Goal: Task Accomplishment & Management: Manage account settings

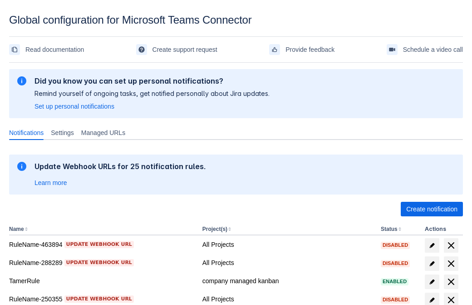
click at [432, 209] on span "Create notification" at bounding box center [431, 209] width 51 height 15
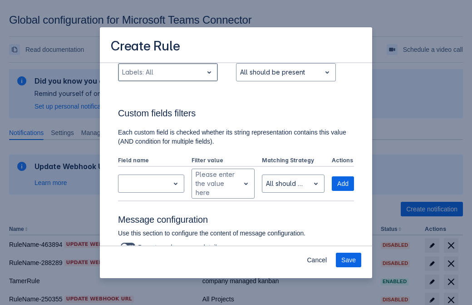
click at [168, 72] on div "Scrollable content" at bounding box center [160, 72] width 77 height 11
type input "140694_label"
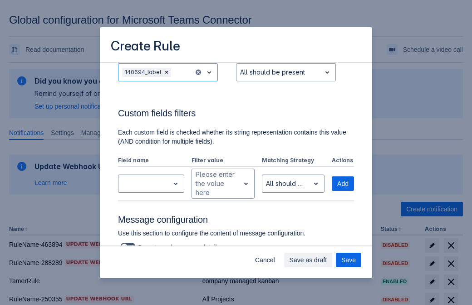
scroll to position [595, 0]
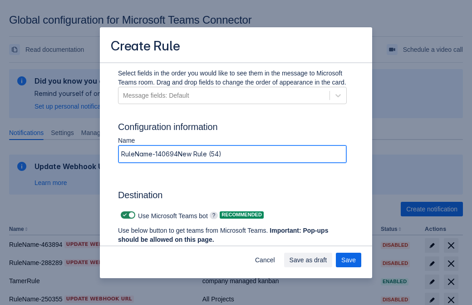
type input "RuleName-140694New Rule (54)"
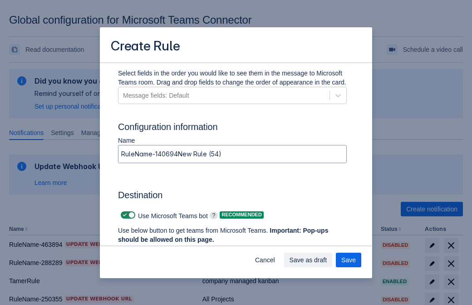
click at [124, 215] on span "Scrollable content" at bounding box center [124, 214] width 7 height 7
click at [124, 215] on input "Scrollable content" at bounding box center [124, 215] width 6 height 6
checkbox input "false"
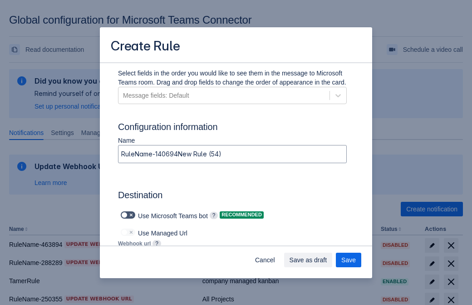
type input "https://prod-172.westeurope.logic.azure.com:443/workflows/ae977bb6ae334c9d95dfe…"
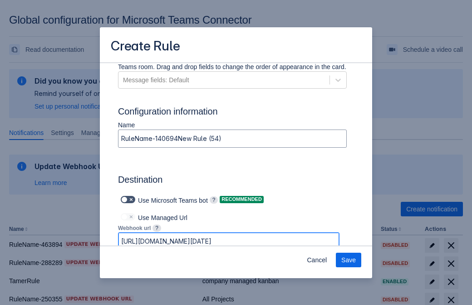
click at [349, 260] on span "Save" at bounding box center [348, 259] width 15 height 15
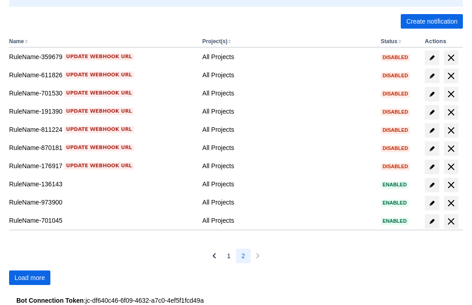
click at [30, 277] on span "Load more" at bounding box center [30, 277] width 30 height 15
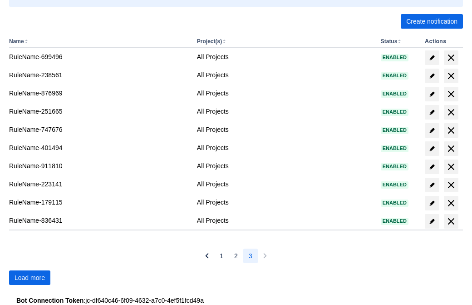
click at [30, 277] on span "Load more" at bounding box center [30, 277] width 30 height 15
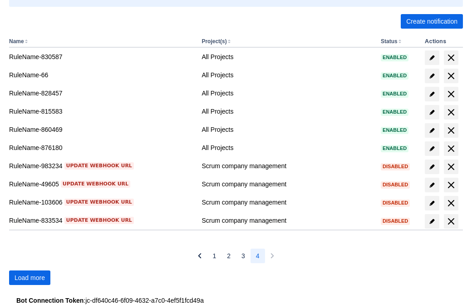
click at [30, 277] on span "Load more" at bounding box center [30, 277] width 30 height 15
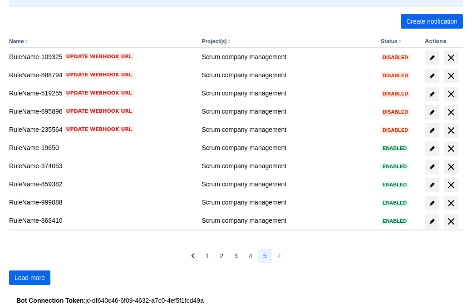
click at [30, 277] on span "Load more" at bounding box center [30, 277] width 30 height 15
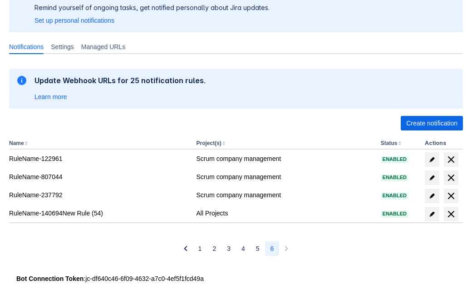
scroll to position [86, 0]
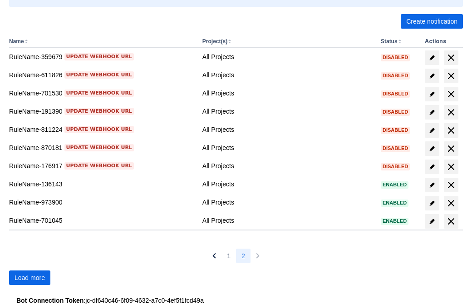
click at [30, 277] on span "Load more" at bounding box center [30, 277] width 30 height 15
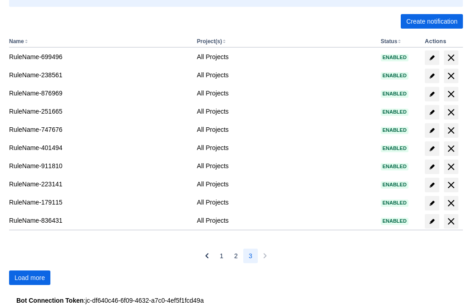
click at [30, 277] on span "Load more" at bounding box center [30, 277] width 30 height 15
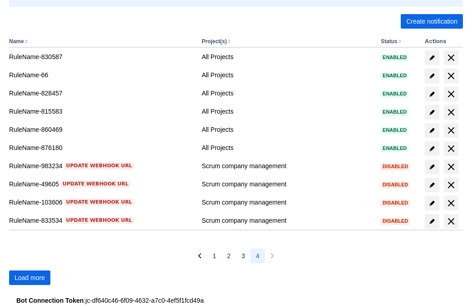
click at [30, 277] on span "Load more" at bounding box center [30, 277] width 30 height 15
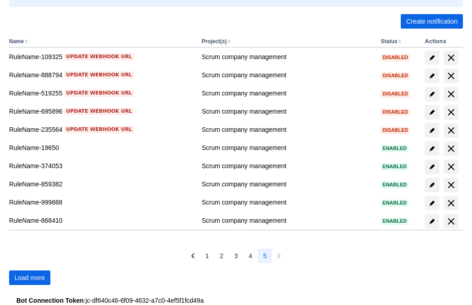
click at [30, 277] on span "Load more" at bounding box center [30, 277] width 30 height 15
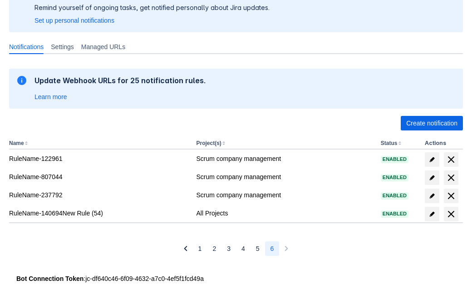
scroll to position [86, 0]
click at [451, 214] on span "delete" at bounding box center [451, 213] width 11 height 11
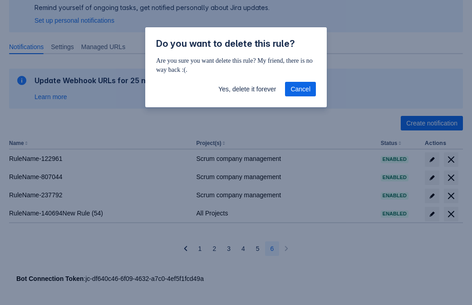
click at [247, 89] on span "Yes, delete it forever" at bounding box center [247, 89] width 58 height 15
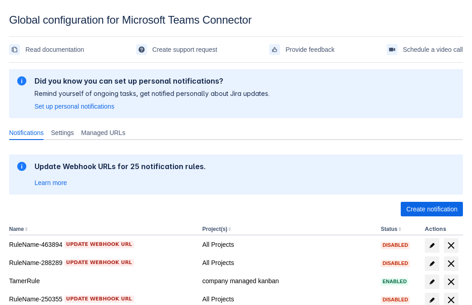
click at [432, 209] on span "Create notification" at bounding box center [431, 209] width 51 height 15
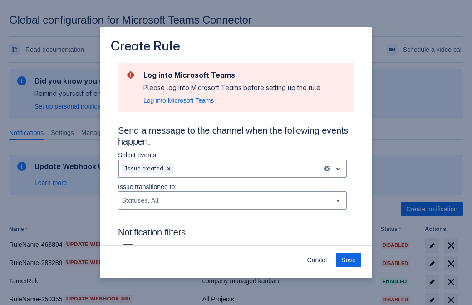
click at [232, 168] on div "Scrollable content" at bounding box center [247, 168] width 144 height 11
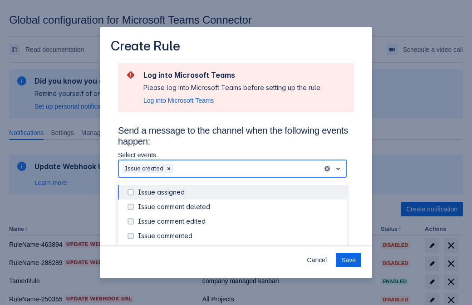
click at [240, 246] on div "Issue created" at bounding box center [239, 250] width 203 height 9
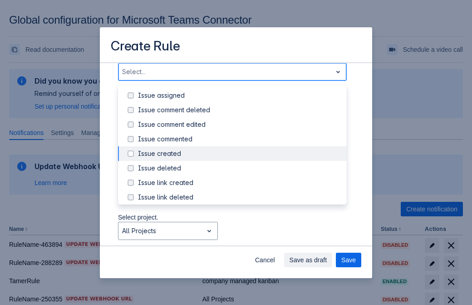
click at [240, 236] on div "Issue updated" at bounding box center [239, 240] width 203 height 9
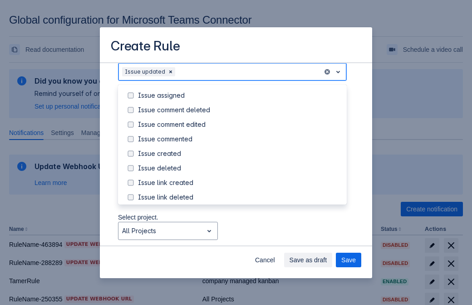
scroll to position [96, 0]
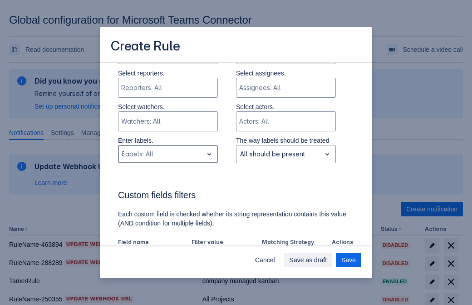
type input "372328_label"
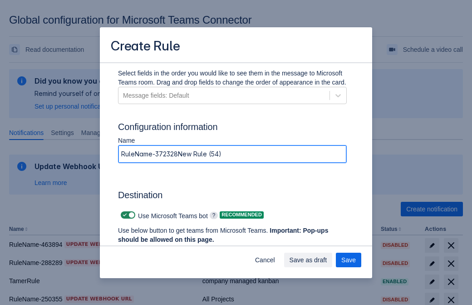
type input "RuleName-372328New Rule (54)"
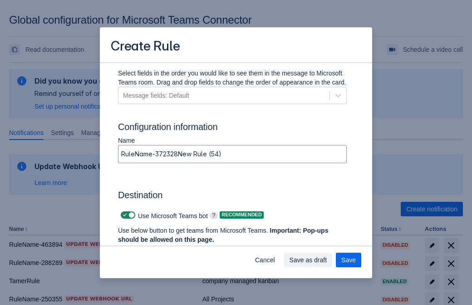
click at [124, 215] on span "Scrollable content" at bounding box center [124, 214] width 7 height 7
click at [124, 215] on input "Scrollable content" at bounding box center [124, 215] width 6 height 6
checkbox input "false"
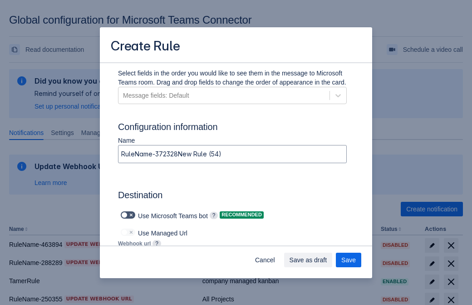
type input "https://prod-112.westeurope.logic.azure.com:443/workflows/bae959254738451b85002…"
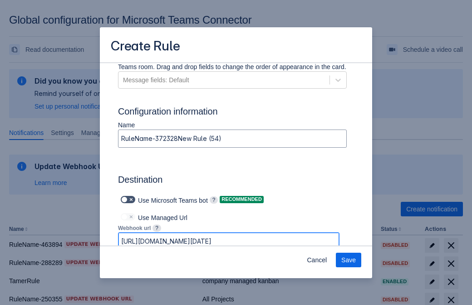
click at [349, 260] on span "Save" at bounding box center [348, 259] width 15 height 15
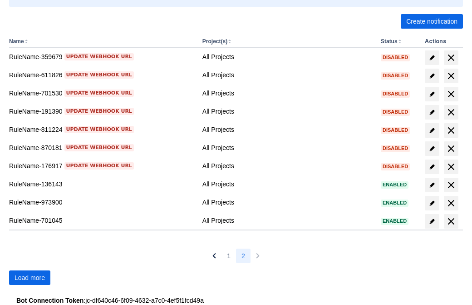
click at [30, 277] on span "Load more" at bounding box center [30, 277] width 30 height 15
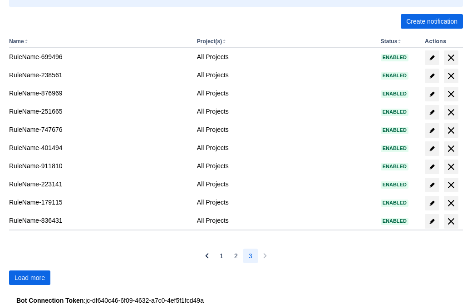
click at [30, 277] on span "Load more" at bounding box center [30, 277] width 30 height 15
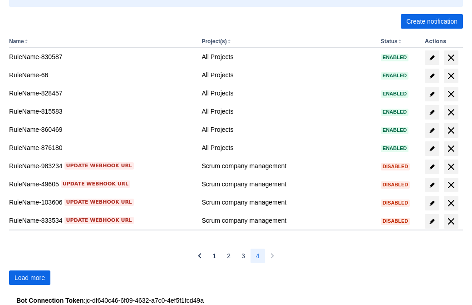
click at [30, 277] on span "Load more" at bounding box center [30, 277] width 30 height 15
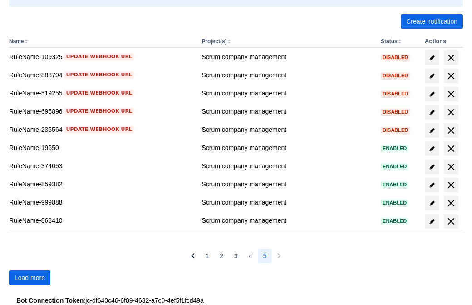
click at [30, 277] on span "Load more" at bounding box center [30, 277] width 30 height 15
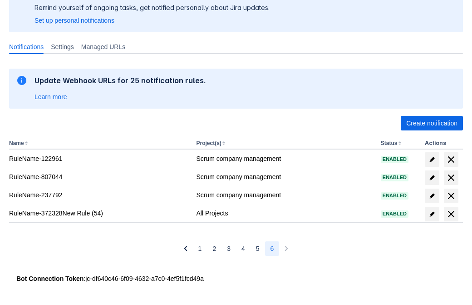
scroll to position [86, 0]
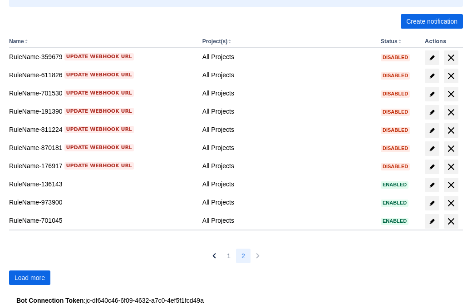
click at [30, 277] on span "Load more" at bounding box center [30, 277] width 30 height 15
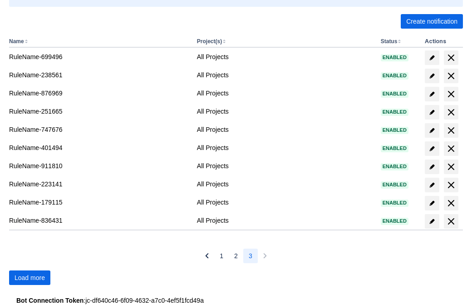
click at [30, 277] on span "Load more" at bounding box center [30, 277] width 30 height 15
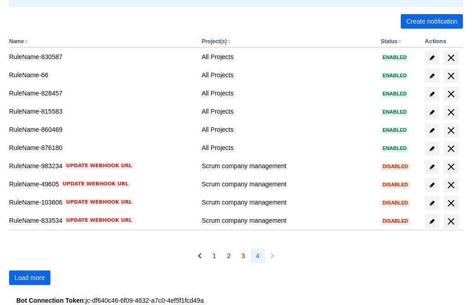
click at [30, 277] on span "Load more" at bounding box center [30, 277] width 30 height 15
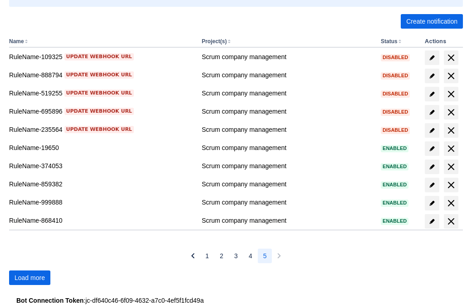
click at [30, 277] on span "Load more" at bounding box center [30, 277] width 30 height 15
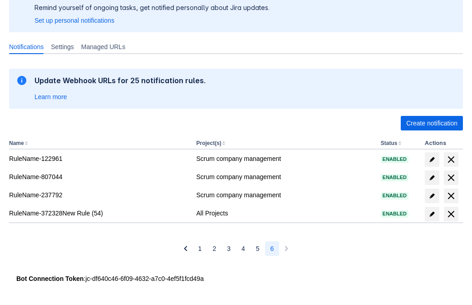
scroll to position [86, 0]
click at [451, 214] on span "delete" at bounding box center [451, 213] width 11 height 11
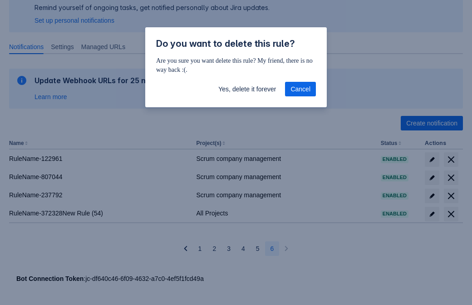
click at [247, 89] on span "Yes, delete it forever" at bounding box center [247, 89] width 58 height 15
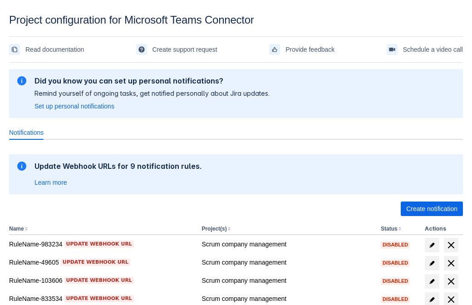
click at [432, 209] on span "Create notification" at bounding box center [431, 209] width 51 height 15
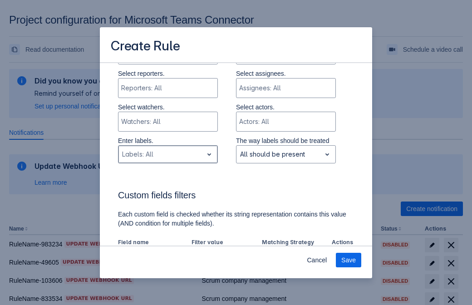
click at [168, 154] on div at bounding box center [160, 154] width 77 height 11
type input "282788_label"
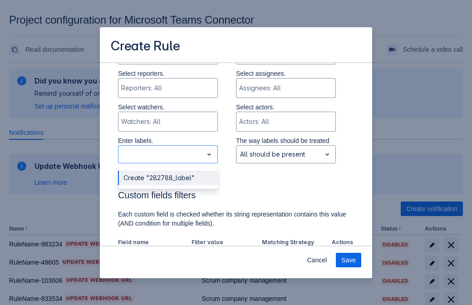
scroll to position [563, 0]
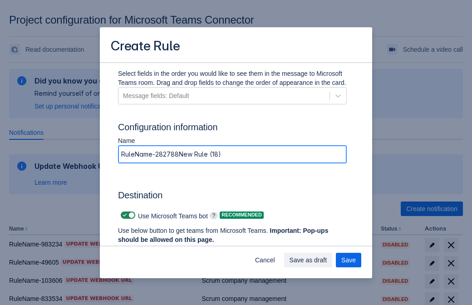
type input "RuleName-282788New Rule (18)"
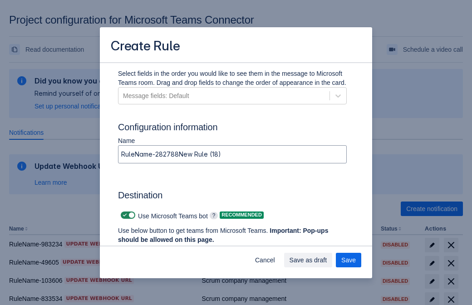
click at [124, 215] on span at bounding box center [124, 215] width 7 height 7
click at [124, 215] on input "checkbox" at bounding box center [124, 215] width 6 height 6
checkbox input "false"
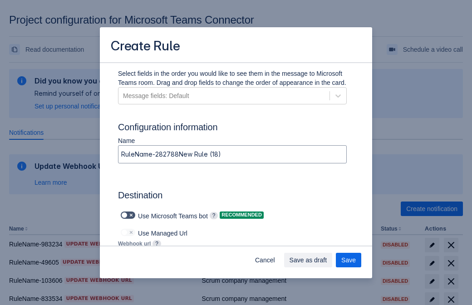
type input "[URL][DOMAIN_NAME][DATE]"
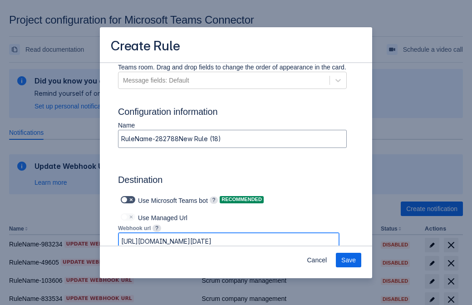
click at [349, 260] on span "Save" at bounding box center [348, 260] width 15 height 15
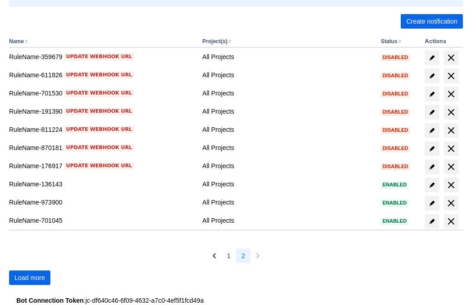
click at [30, 277] on span "Load more" at bounding box center [30, 277] width 30 height 15
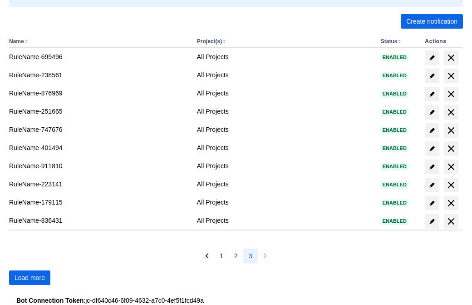
click at [30, 277] on span "Load more" at bounding box center [30, 277] width 30 height 15
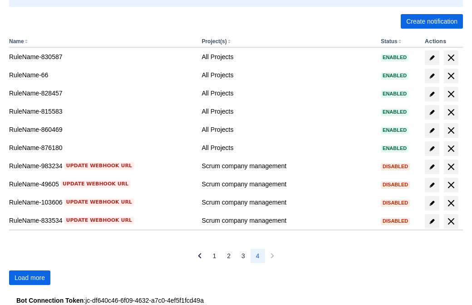
click at [30, 277] on span "Load more" at bounding box center [30, 277] width 30 height 15
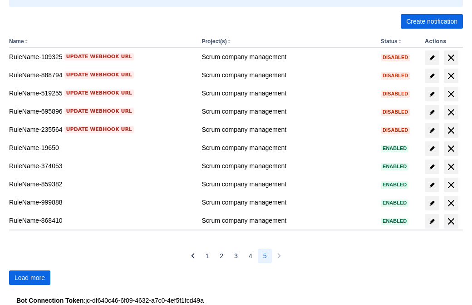
click at [30, 277] on span "Load more" at bounding box center [30, 277] width 30 height 15
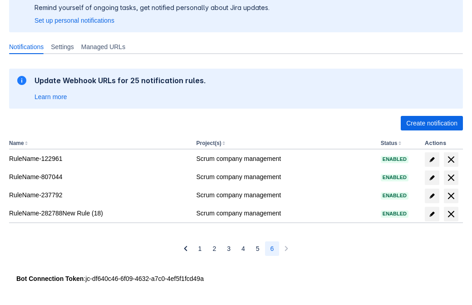
scroll to position [86, 0]
click at [451, 214] on span "delete" at bounding box center [451, 213] width 11 height 11
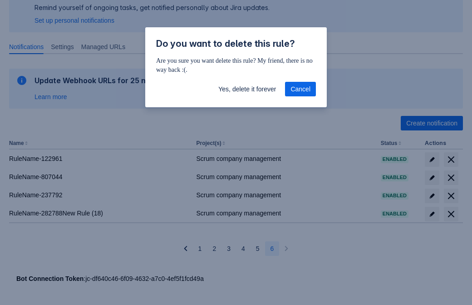
click at [247, 89] on span "Yes, delete it forever" at bounding box center [247, 89] width 58 height 15
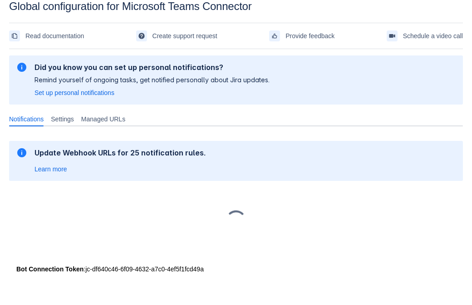
scroll to position [14, 0]
